Goal: Transaction & Acquisition: Obtain resource

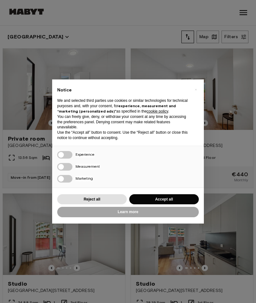
click at [110, 30] on div "× Notice We and selected third parties use cookies or similar technologies for …" at bounding box center [128, 151] width 256 height 303
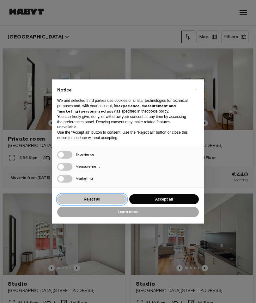
click at [92, 197] on button "Reject all" at bounding box center [91, 199] width 69 height 10
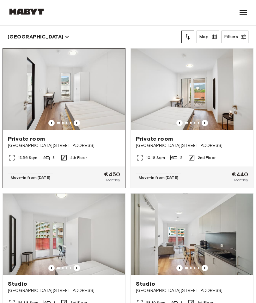
click at [47, 147] on span "[GEOGRAPHIC_DATA][STREET_ADDRESS]" at bounding box center [64, 146] width 112 height 6
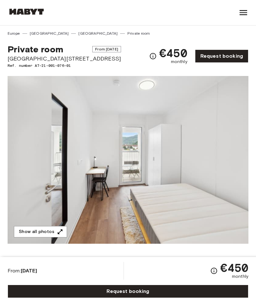
click at [45, 60] on span "[GEOGRAPHIC_DATA][STREET_ADDRESS]" at bounding box center [64, 59] width 113 height 8
click at [45, 62] on span "[GEOGRAPHIC_DATA][STREET_ADDRESS]" at bounding box center [64, 59] width 113 height 8
